Goal: Find specific page/section: Find specific page/section

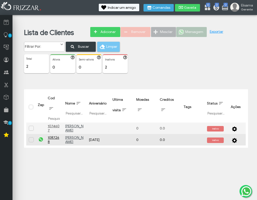
click at [210, 143] on span "inativo" at bounding box center [215, 141] width 17 height 6
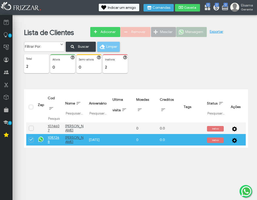
click at [237, 109] on span "Ações" at bounding box center [236, 107] width 10 height 4
click at [119, 60] on p "Inativos" at bounding box center [115, 60] width 21 height 4
click at [128, 66] on div "Total 2 ui-button Ativos 0 ui-button Semi-ativos 0 ui-button Inativos 2" at bounding box center [140, 65] width 232 height 23
click at [153, 73] on div "Total 2 ui-button Ativos 0 ui-button Semi-ativos 0 ui-button Inativos 2" at bounding box center [140, 65] width 232 height 23
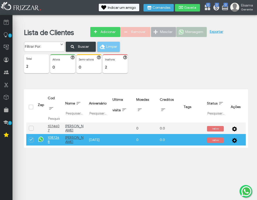
click at [153, 73] on div "Total 2 ui-button Ativos 0 ui-button Semi-ativos 0 ui-button Inativos 2" at bounding box center [140, 65] width 232 height 23
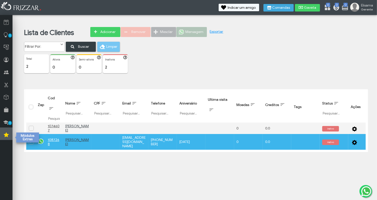
click at [4, 140] on link at bounding box center [6, 134] width 13 height 13
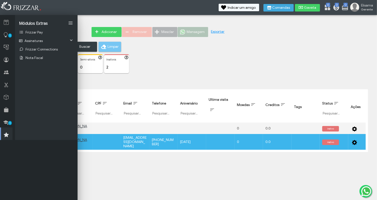
click at [145, 194] on body "ui-button Elisama Gerente Minha Conta Home Treinamento Sair 0 0 0" at bounding box center [188, 100] width 377 height 200
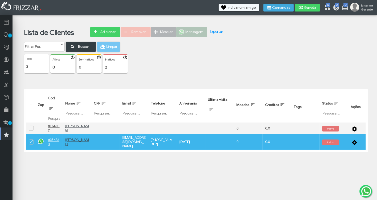
click at [23, 77] on div "Lista de Clientes Adicionar Remover Mesclar Mensagem Exportar 2 0" at bounding box center [196, 87] width 359 height 139
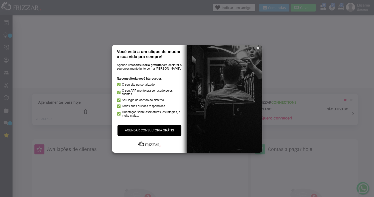
scroll to position [9, 0]
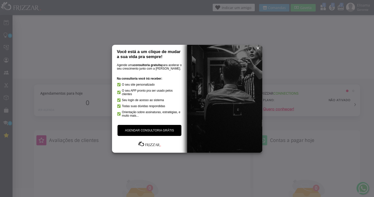
click at [258, 46] on span "reset" at bounding box center [257, 48] width 5 height 5
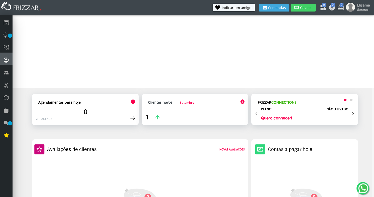
scroll to position [1, 1]
